Goal: Navigation & Orientation: Find specific page/section

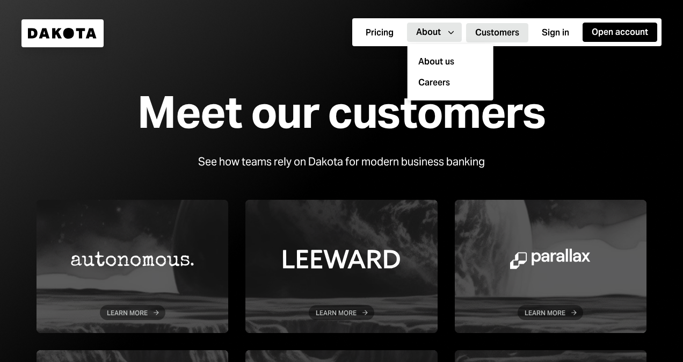
click at [450, 34] on icon "Caret Down" at bounding box center [451, 32] width 12 height 12
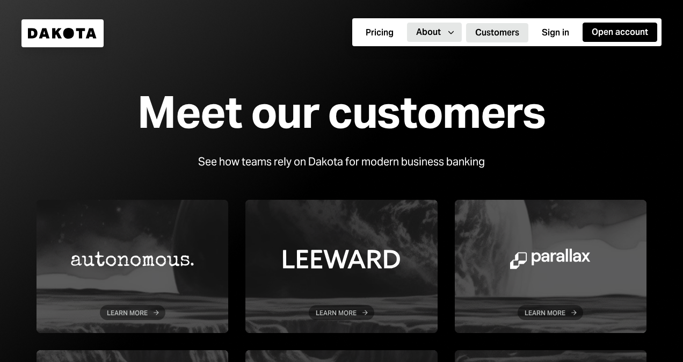
click at [450, 34] on icon "Caret Down" at bounding box center [451, 32] width 12 height 12
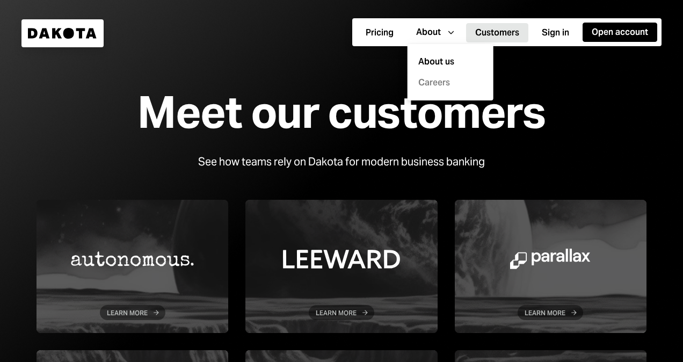
click at [437, 85] on link "Careers" at bounding box center [454, 83] width 73 height 13
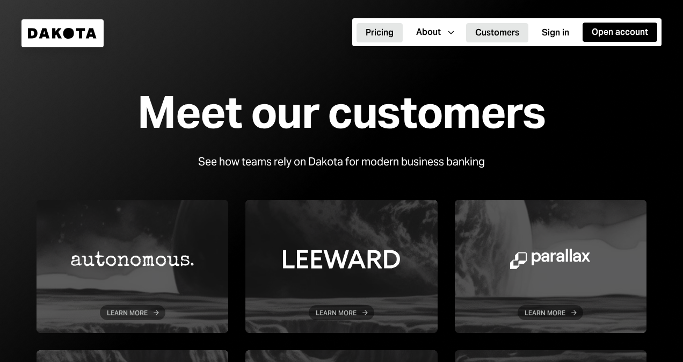
click at [381, 32] on button "Pricing" at bounding box center [380, 32] width 46 height 19
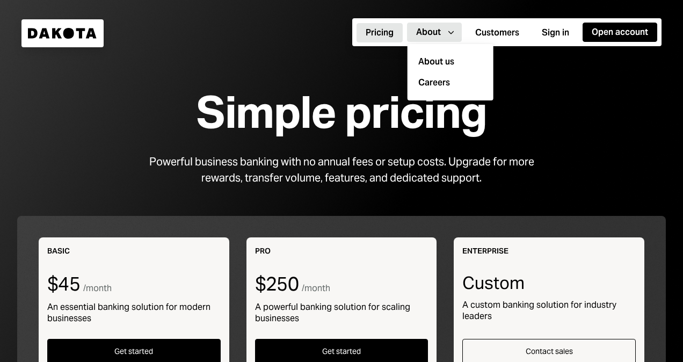
click at [439, 31] on div "About" at bounding box center [428, 32] width 25 height 12
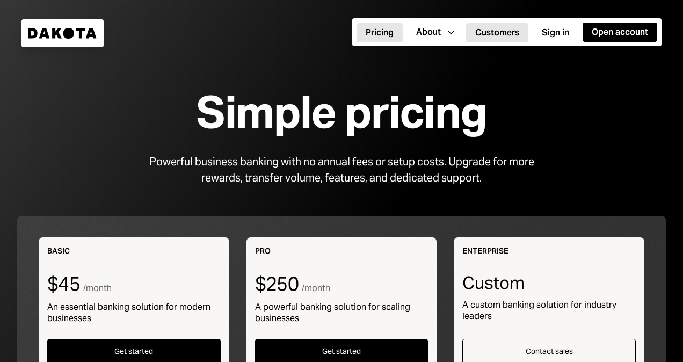
click at [492, 33] on button "Customers" at bounding box center [497, 32] width 62 height 19
